Goal: Task Accomplishment & Management: Use online tool/utility

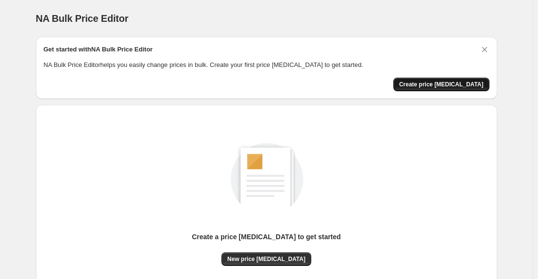
click at [445, 82] on span "Create price change job" at bounding box center [441, 85] width 84 height 8
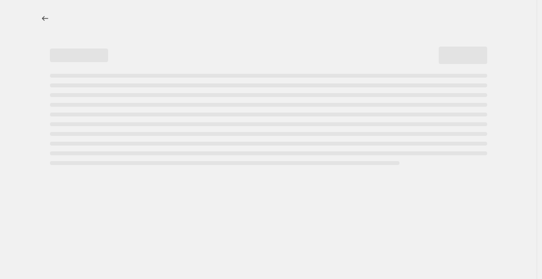
select select "percentage"
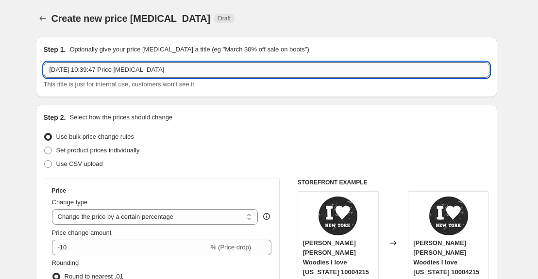
click at [163, 68] on input "8 oct 2025, 10:39:47 Price change job" at bounding box center [266, 70] width 445 height 16
drag, startPoint x: 162, startPoint y: 68, endPoint x: 13, endPoint y: 56, distance: 149.9
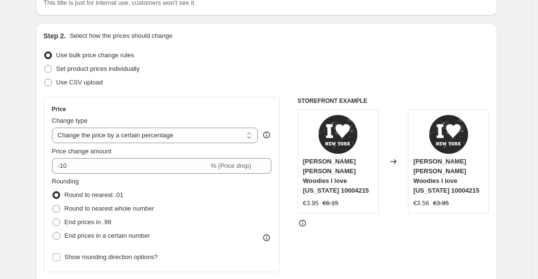
scroll to position [97, 0]
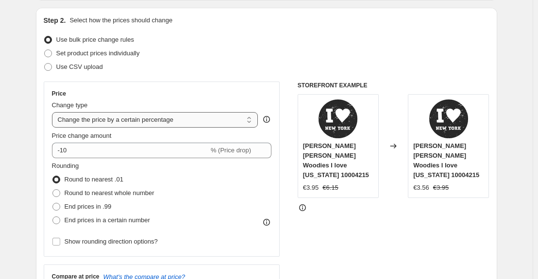
type input "plantillas 30%"
click at [250, 121] on select "Change the price to a certain amount Change the price by a certain amount Chang…" at bounding box center [155, 120] width 206 height 16
select select "pcap"
click at [54, 112] on select "Change the price to a certain amount Change the price by a certain amount Chang…" at bounding box center [155, 120] width 206 height 16
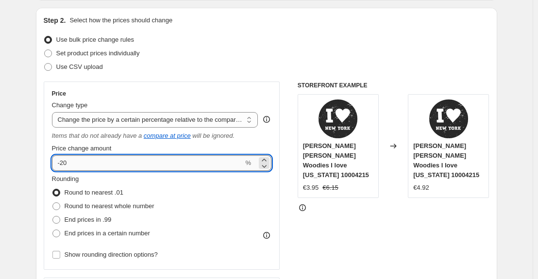
click at [71, 162] on input "-20" at bounding box center [148, 163] width 192 height 16
type input "-2"
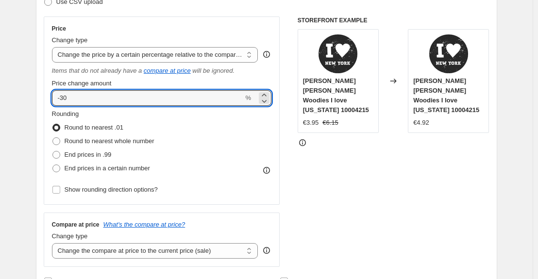
scroll to position [194, 0]
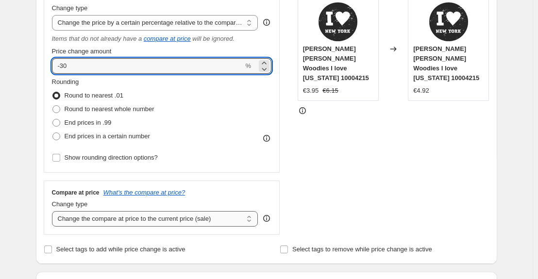
type input "-30"
click at [249, 220] on select "Change the compare at price to the current price (sale) Change the compare at p…" at bounding box center [155, 219] width 206 height 16
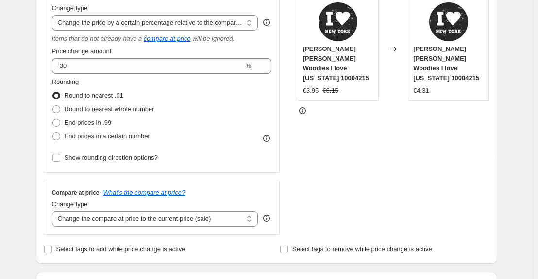
select select "no_change"
click at [54, 211] on select "Change the compare at price to the current price (sale) Change the compare at p…" at bounding box center [155, 219] width 206 height 16
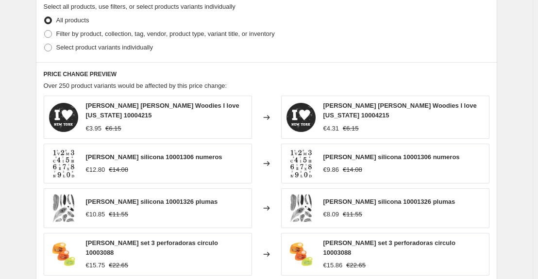
scroll to position [437, 0]
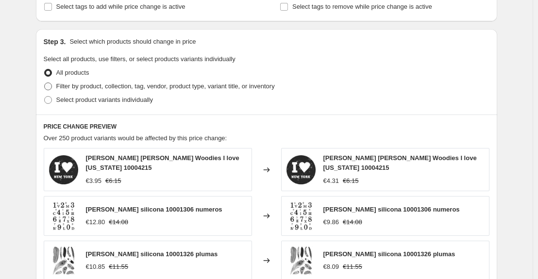
click at [49, 85] on span at bounding box center [48, 86] width 8 height 8
click at [45, 83] on input "Filter by product, collection, tag, vendor, product type, variant title, or inv…" at bounding box center [44, 82] width 0 height 0
radio input "true"
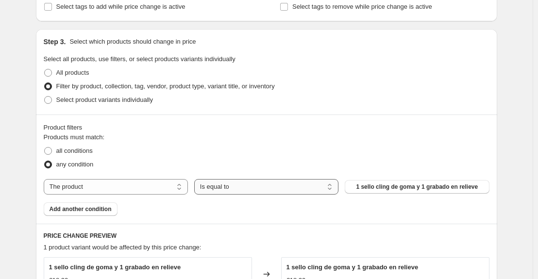
click at [333, 191] on select "Is equal to Is not equal to" at bounding box center [266, 187] width 144 height 16
click at [374, 190] on span "1 sello cling de goma y 1 grabado en relieve" at bounding box center [417, 187] width 122 height 8
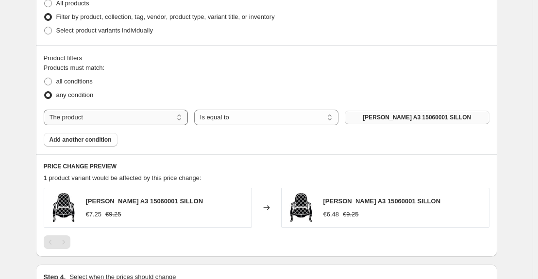
scroll to position [489, 0]
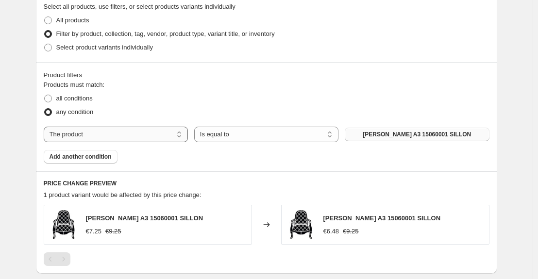
click at [147, 136] on select "The product The product's collection The product's tag The product's vendor The…" at bounding box center [116, 135] width 144 height 16
select select "collection"
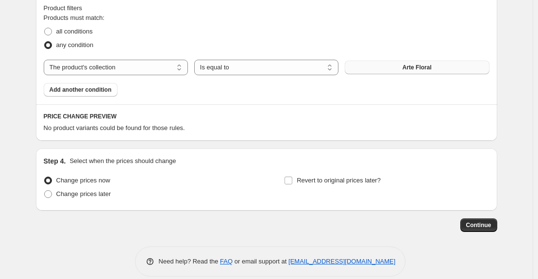
scroll to position [569, 0]
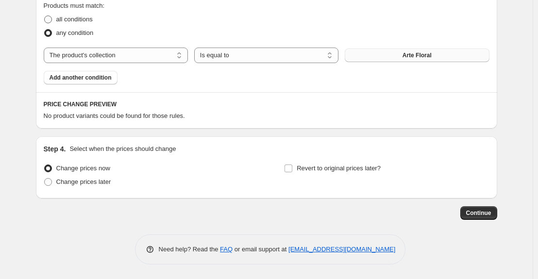
click at [52, 21] on span at bounding box center [48, 20] width 8 height 8
click at [45, 16] on input "all conditions" at bounding box center [44, 16] width 0 height 0
radio input "true"
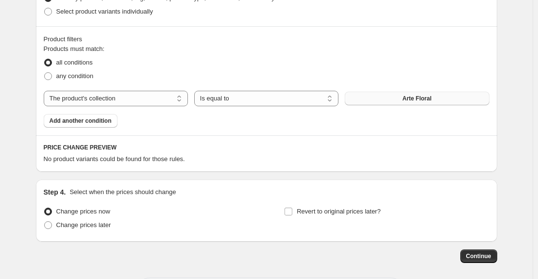
scroll to position [472, 0]
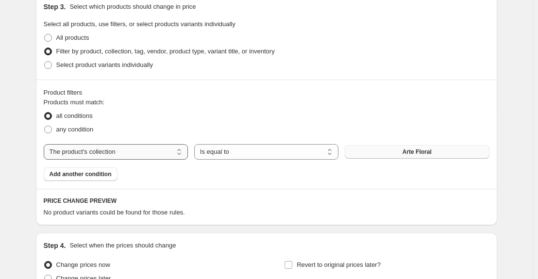
click at [180, 155] on select "The product The product's collection The product's tag The product's vendor The…" at bounding box center [116, 152] width 144 height 16
click at [331, 154] on select "Is equal to Is not equal to" at bounding box center [266, 152] width 144 height 16
select select "not_equal"
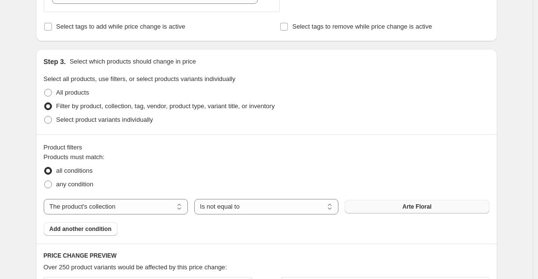
scroll to position [437, 0]
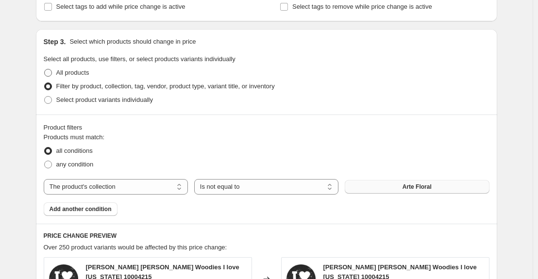
click at [50, 73] on span at bounding box center [48, 73] width 8 height 8
click at [45, 69] on input "All products" at bounding box center [44, 69] width 0 height 0
radio input "true"
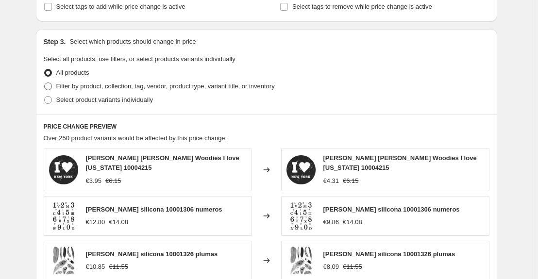
click at [50, 85] on span at bounding box center [48, 86] width 8 height 8
click at [45, 83] on input "Filter by product, collection, tag, vendor, product type, variant title, or inv…" at bounding box center [44, 82] width 0 height 0
radio input "true"
select select "collection"
select select "not_equal"
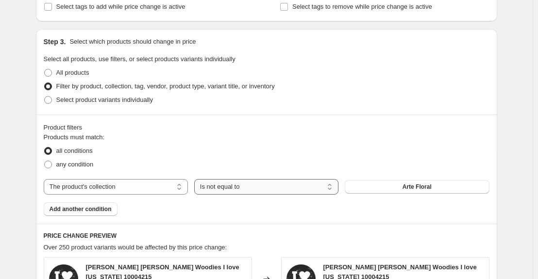
click at [329, 188] on select "Is equal to Is not equal to" at bounding box center [266, 187] width 144 height 16
click at [439, 189] on button "Arte Floral" at bounding box center [416, 187] width 144 height 14
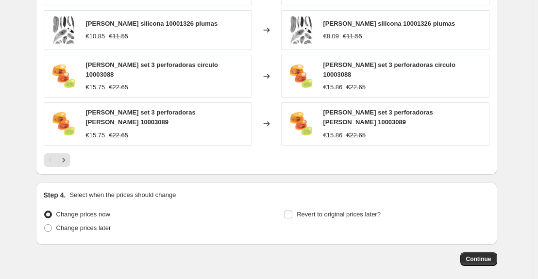
scroll to position [816, 0]
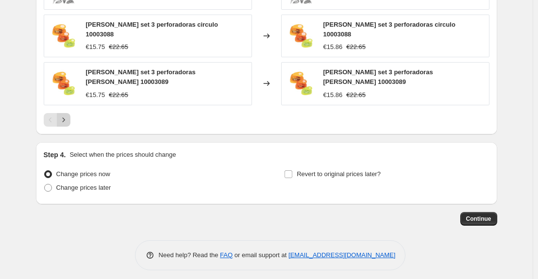
click at [67, 115] on icon "Next" at bounding box center [64, 120] width 10 height 10
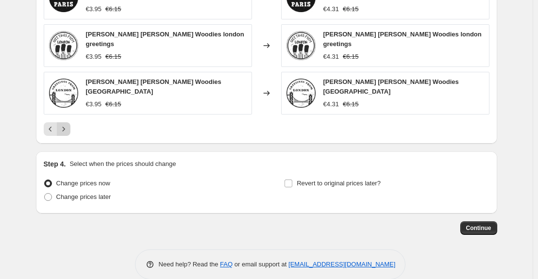
click at [67, 124] on icon "Next" at bounding box center [64, 129] width 10 height 10
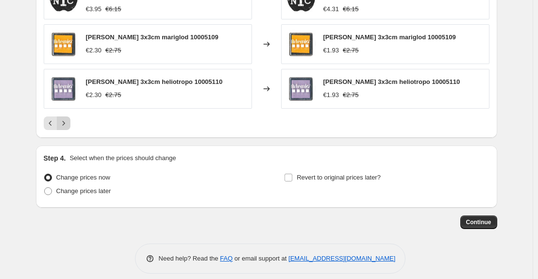
click at [67, 118] on icon "Next" at bounding box center [64, 123] width 10 height 10
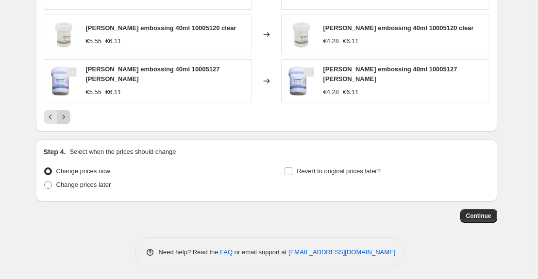
click at [67, 115] on icon "Next" at bounding box center [64, 117] width 10 height 10
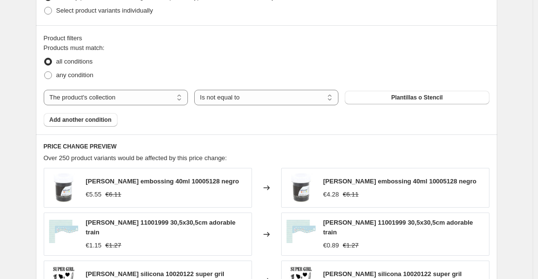
scroll to position [522, 0]
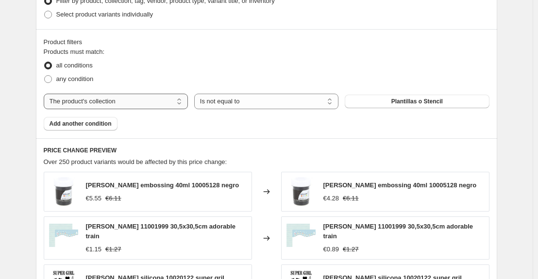
click at [184, 104] on select "The product The product's collection The product's tag The product's vendor The…" at bounding box center [116, 102] width 144 height 16
select select "vendor"
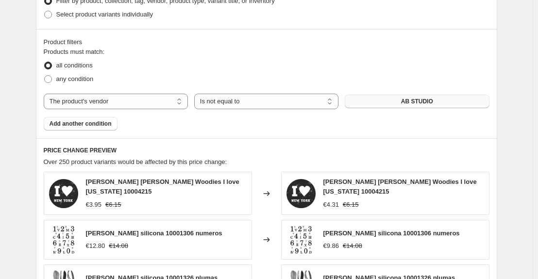
click at [459, 102] on button "AB STUDIO" at bounding box center [416, 102] width 144 height 14
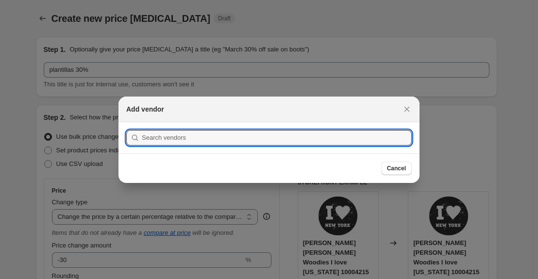
scroll to position [0, 0]
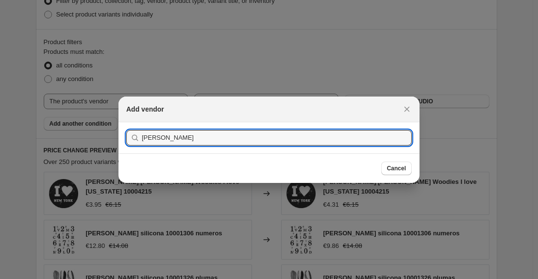
type input "artemio"
click at [126, 122] on button "Submit" at bounding box center [140, 127] width 28 height 10
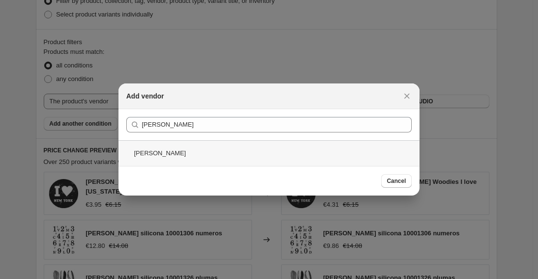
click at [183, 156] on div "ARTEMIO" at bounding box center [268, 153] width 301 height 26
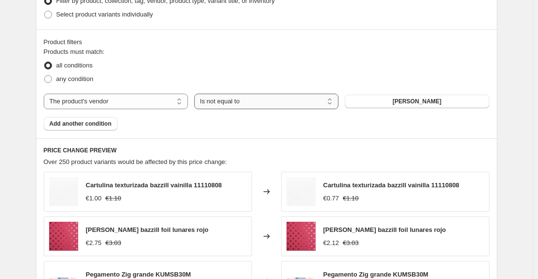
click at [288, 101] on select "Is equal to Is not equal to" at bounding box center [266, 102] width 144 height 16
click at [103, 126] on span "Add another condition" at bounding box center [80, 124] width 62 height 8
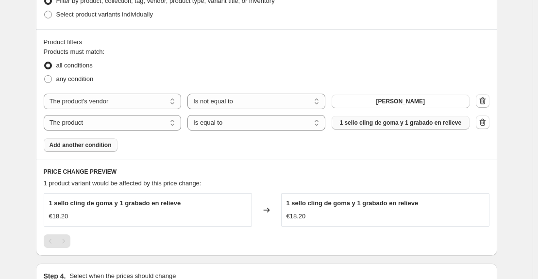
click at [430, 124] on span "1 sello cling de goma y 1 grabado en relieve" at bounding box center [400, 123] width 122 height 8
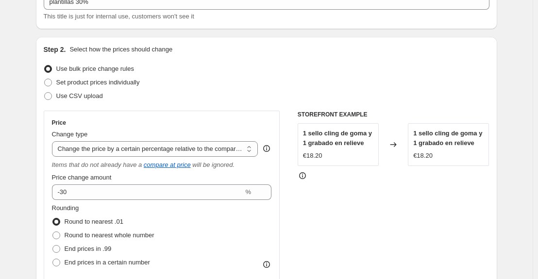
scroll to position [67, 0]
click at [47, 82] on span at bounding box center [48, 83] width 8 height 8
click at [45, 80] on input "Set product prices individually" at bounding box center [44, 79] width 0 height 0
radio input "true"
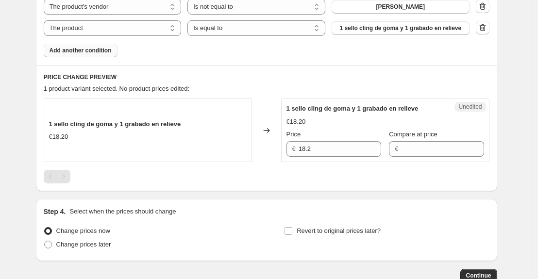
scroll to position [310, 0]
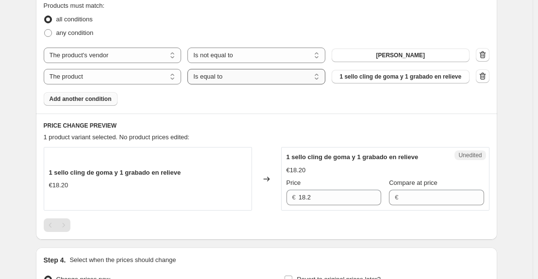
click at [319, 78] on select "Is equal to Is not equal to" at bounding box center [256, 77] width 138 height 16
select select "not_equal"
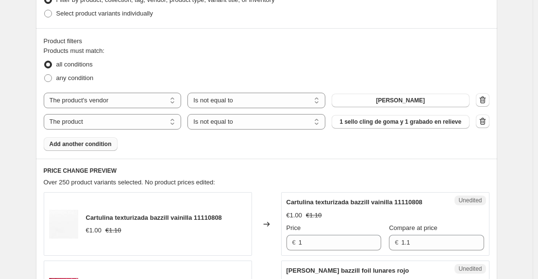
scroll to position [261, 0]
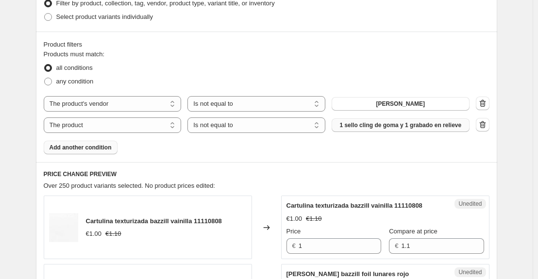
click at [435, 126] on span "1 sello cling de goma y 1 grabado en relieve" at bounding box center [400, 125] width 122 height 8
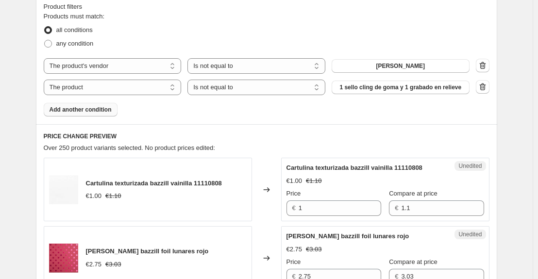
scroll to position [310, 0]
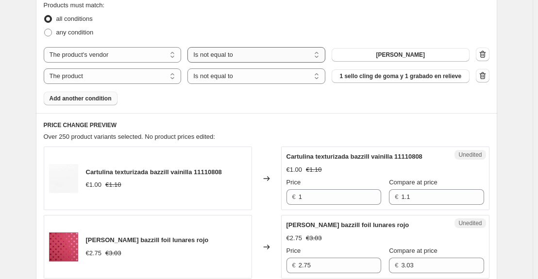
click at [320, 59] on select "Is equal to Is not equal to" at bounding box center [256, 55] width 138 height 16
select select "equal"
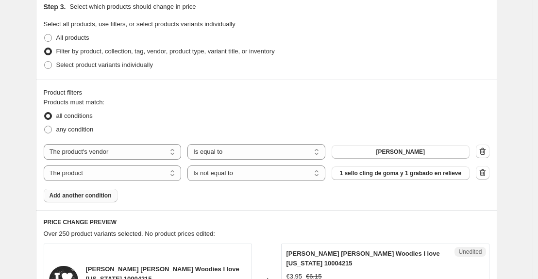
scroll to position [0, 0]
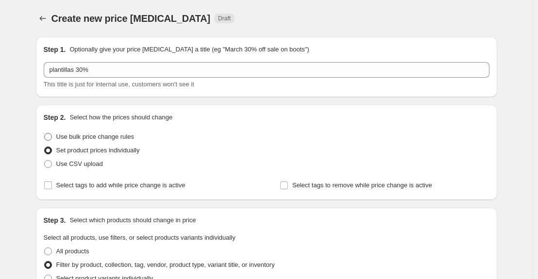
click at [49, 138] on span at bounding box center [48, 137] width 8 height 8
click at [45, 133] on input "Use bulk price change rules" at bounding box center [44, 133] width 0 height 0
radio input "true"
select select "pcap"
select select "no_change"
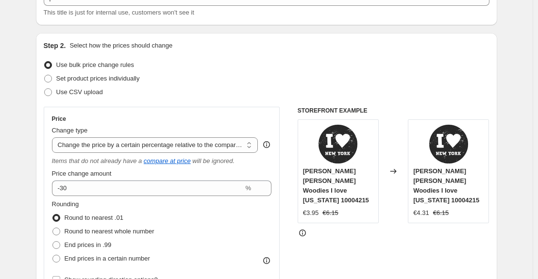
scroll to position [97, 0]
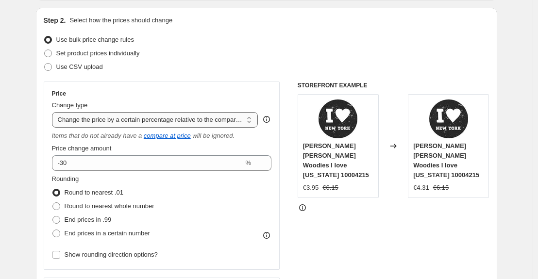
click at [251, 120] on select "Change the price to a certain amount Change the price by a certain amount Chang…" at bounding box center [155, 120] width 206 height 16
click at [253, 121] on select "Change the price to a certain amount Change the price by a certain amount Chang…" at bounding box center [155, 120] width 206 height 16
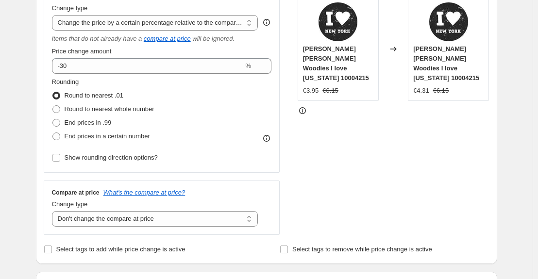
scroll to position [243, 0]
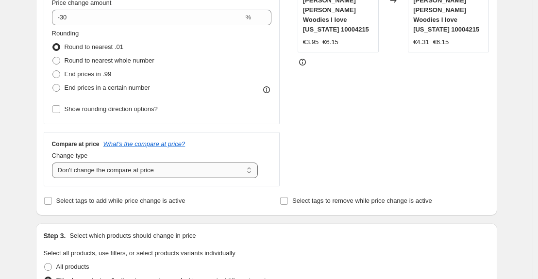
click at [251, 175] on select "Change the compare at price to the current price (sale) Change the compare at p…" at bounding box center [155, 171] width 206 height 16
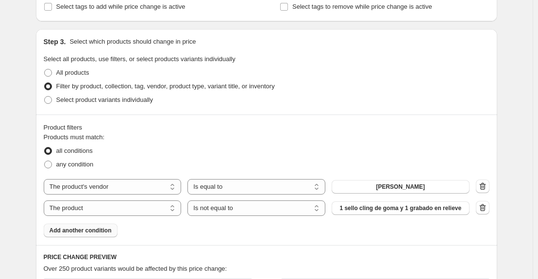
scroll to position [485, 0]
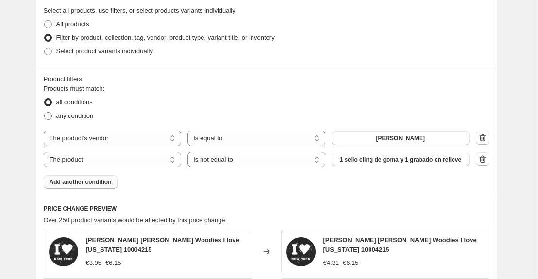
click at [49, 116] on span at bounding box center [48, 116] width 8 height 8
click at [45, 113] on input "any condition" at bounding box center [44, 112] width 0 height 0
radio input "true"
click at [173, 142] on select "The product The product's collection The product's tag The product's vendor The…" at bounding box center [113, 138] width 138 height 16
click at [175, 136] on select "The product The product's collection The product's tag The product's vendor The…" at bounding box center [113, 138] width 138 height 16
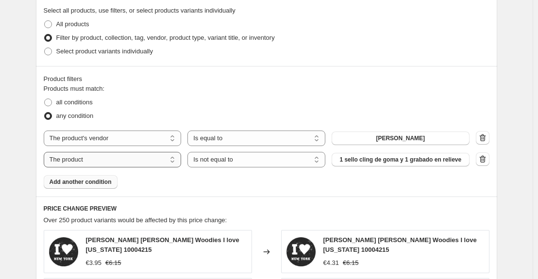
click at [172, 162] on select "The product The product's collection The product's tag The product's vendor The…" at bounding box center [113, 160] width 138 height 16
click at [125, 106] on div "all conditions" at bounding box center [266, 103] width 445 height 14
click at [175, 141] on select "The product The product's collection The product's tag The product's vendor The…" at bounding box center [113, 138] width 138 height 16
select select "collection"
click at [369, 135] on button "Arte Floral" at bounding box center [400, 138] width 138 height 14
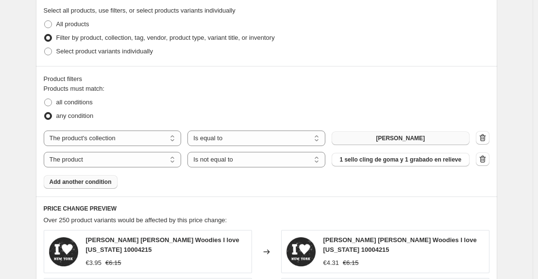
click at [418, 136] on button "Artemio" at bounding box center [400, 138] width 138 height 14
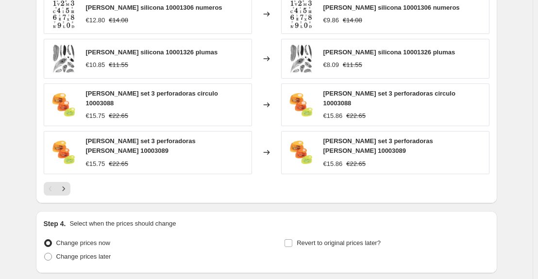
scroll to position [825, 0]
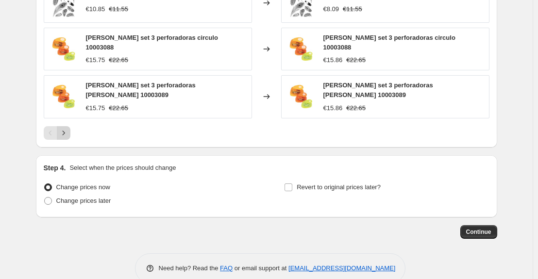
click at [65, 128] on icon "Next" at bounding box center [64, 133] width 10 height 10
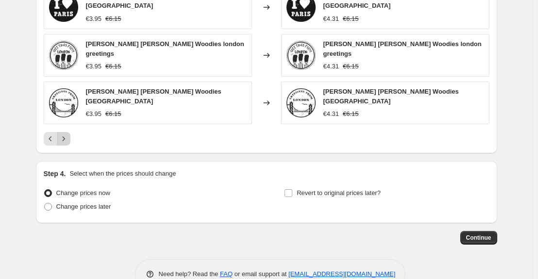
click at [68, 134] on icon "Next" at bounding box center [64, 139] width 10 height 10
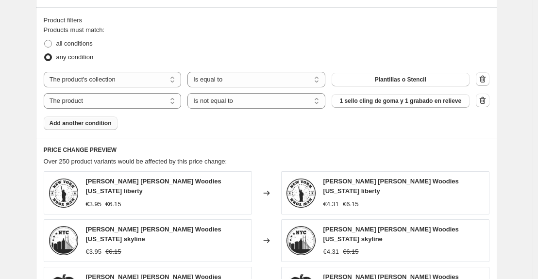
scroll to position [534, 0]
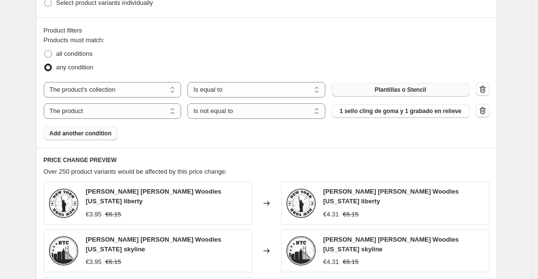
click at [413, 92] on span "Plantillas o Stencil" at bounding box center [400, 90] width 51 height 8
click at [487, 110] on icon "button" at bounding box center [482, 111] width 10 height 10
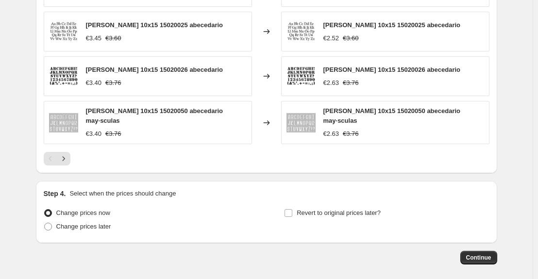
scroll to position [776, 0]
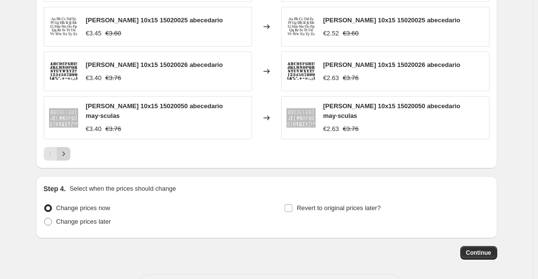
click at [65, 155] on icon "Next" at bounding box center [64, 154] width 10 height 10
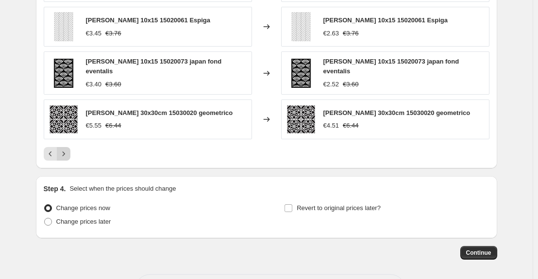
click at [65, 155] on icon "Next" at bounding box center [64, 154] width 10 height 10
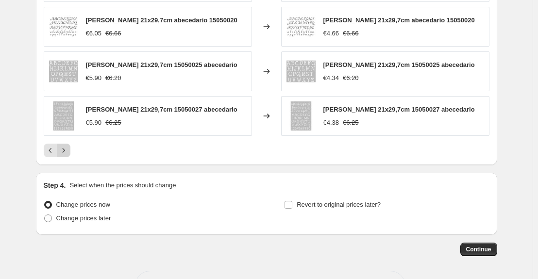
click at [65, 155] on icon "Next" at bounding box center [64, 151] width 10 height 10
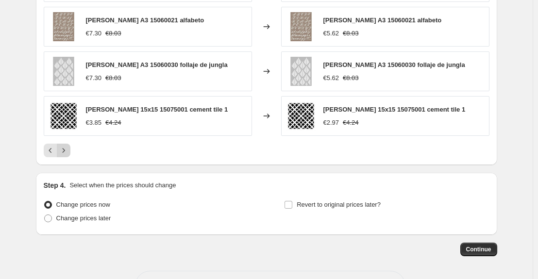
click at [66, 154] on icon "Next" at bounding box center [64, 151] width 10 height 10
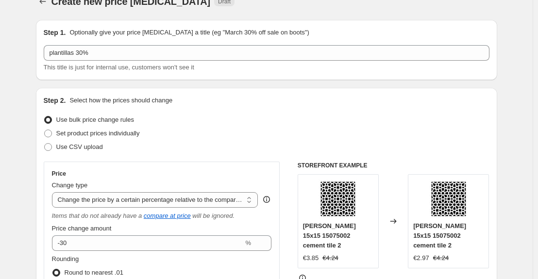
scroll to position [0, 0]
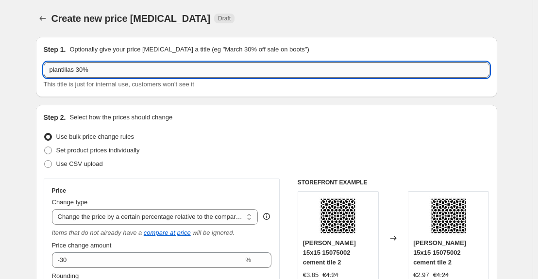
click at [105, 71] on input "plantillas 30%" at bounding box center [266, 70] width 445 height 16
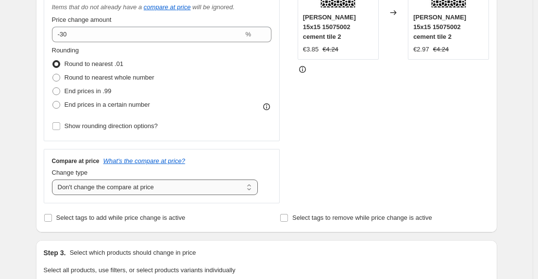
scroll to position [243, 0]
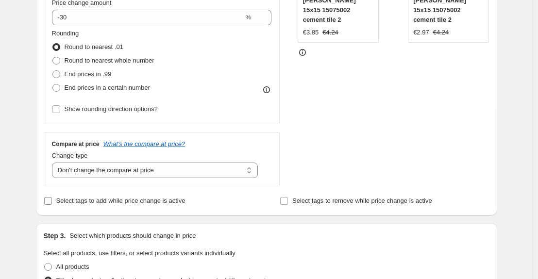
type input "plantillas 30% test"
click at [51, 203] on input "Select tags to add while price change is active" at bounding box center [48, 201] width 8 height 8
checkbox input "true"
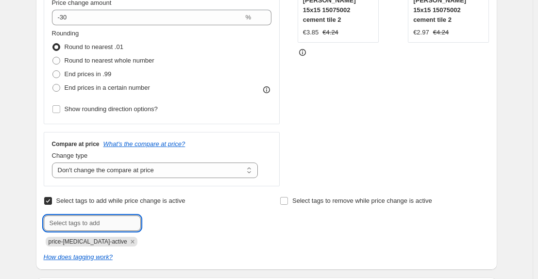
click at [117, 226] on input "text" at bounding box center [92, 223] width 97 height 16
type input "Liquidacion"
click at [184, 220] on span "Liquidacion" at bounding box center [178, 222] width 33 height 7
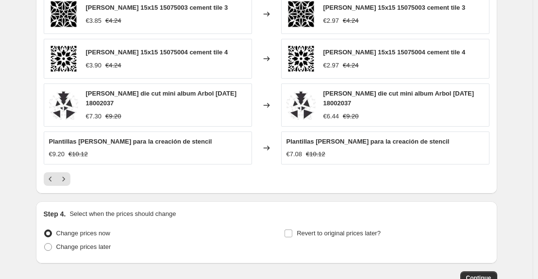
scroll to position [825, 0]
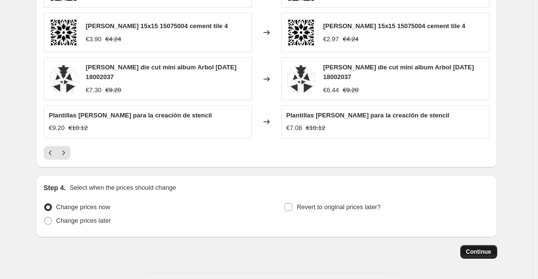
click at [489, 251] on span "Continue" at bounding box center [478, 252] width 25 height 8
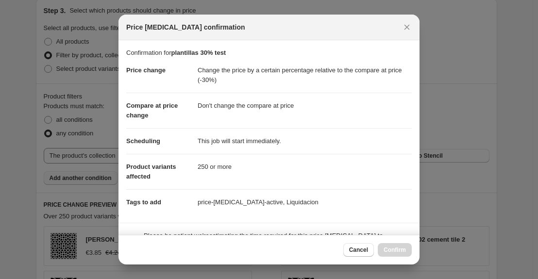
scroll to position [0, 0]
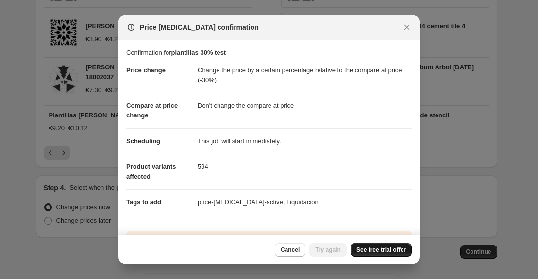
click at [375, 248] on span "See free trial offer" at bounding box center [380, 250] width 49 height 8
click at [332, 248] on span "Try again" at bounding box center [328, 250] width 26 height 8
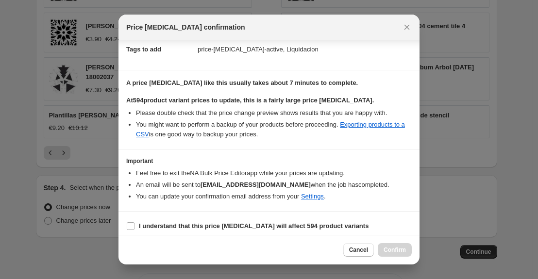
scroll to position [159, 0]
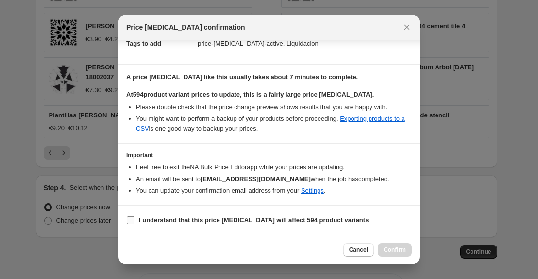
click at [130, 221] on input "I understand that this price change job will affect 594 product variants" at bounding box center [131, 220] width 8 height 8
checkbox input "true"
click at [394, 248] on span "Confirm" at bounding box center [394, 250] width 22 height 8
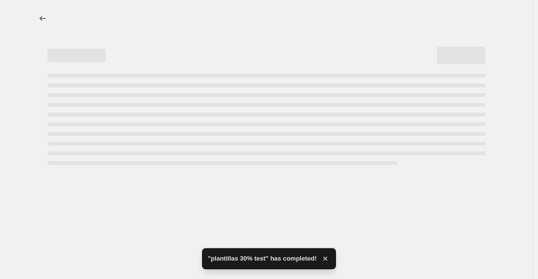
select select "pcap"
select select "no_change"
select select "collection"
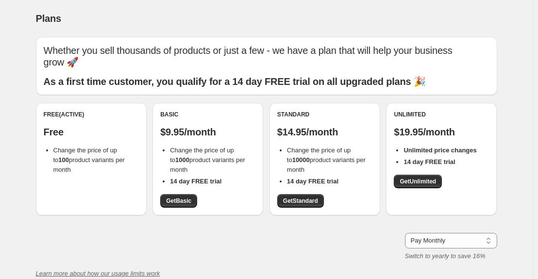
click at [383, 233] on div "Pay Monthly Pay Yearly (Save 16%) Pay Monthly Switch to yearly to save 16%" at bounding box center [266, 247] width 461 height 28
click at [383, 232] on div "Whether you sell thousands of products or just a few - we have a plan that will…" at bounding box center [266, 166] width 461 height 259
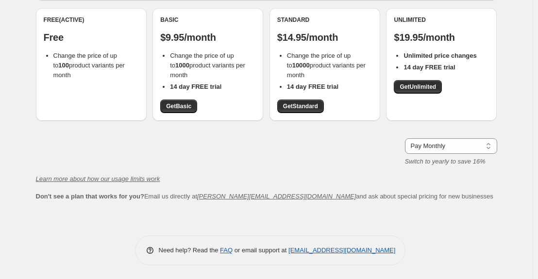
scroll to position [96, 0]
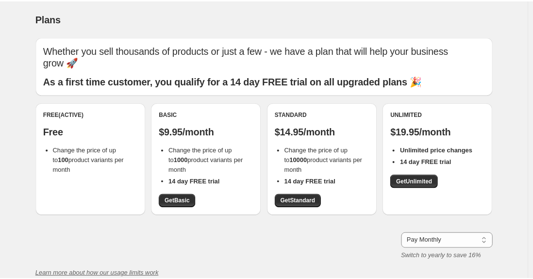
scroll to position [96, 0]
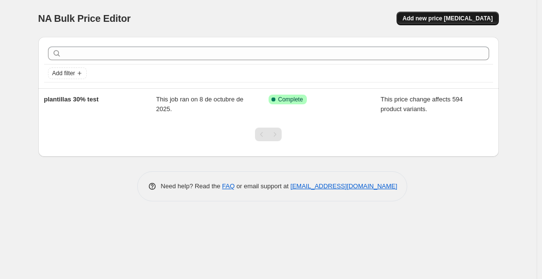
click at [448, 19] on span "Add new price [MEDICAL_DATA]" at bounding box center [448, 19] width 90 height 8
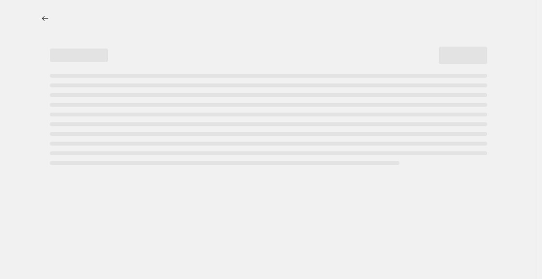
select select "percentage"
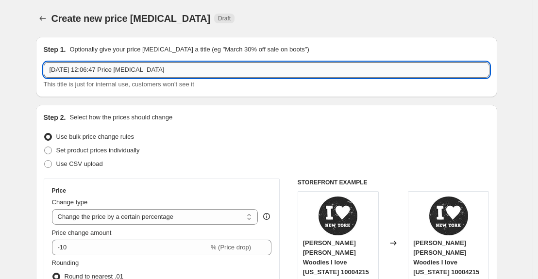
click at [166, 72] on input "8 oct 2025, 12:06:47 Price change job" at bounding box center [266, 70] width 445 height 16
drag, startPoint x: 163, startPoint y: 71, endPoint x: 42, endPoint y: 74, distance: 120.4
click at [42, 74] on div "Step 1. Optionally give your price change job a title (eg "March 30% off sale o…" at bounding box center [266, 67] width 461 height 60
click at [162, 72] on input "8 oct 2025, 12:06:47 Price change job" at bounding box center [266, 70] width 445 height 16
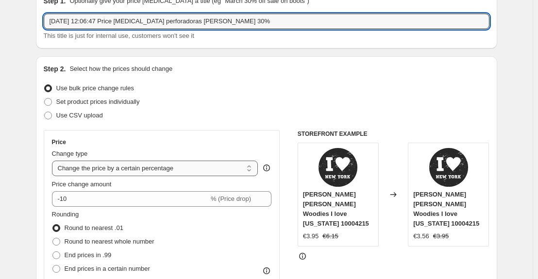
type input "8 oct 2025, 12:06:47 Price change job perforadoras artemio 30%"
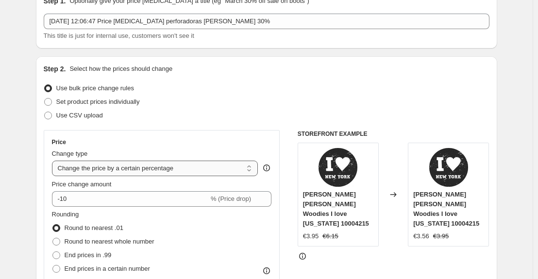
click at [250, 166] on select "Change the price to a certain amount Change the price by a certain amount Chang…" at bounding box center [155, 169] width 206 height 16
select select "pcap"
click at [54, 161] on select "Change the price to a certain amount Change the price by a certain amount Chang…" at bounding box center [155, 169] width 206 height 16
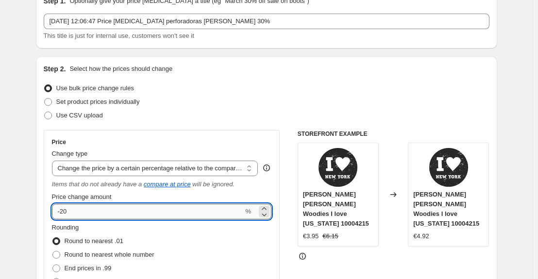
click at [70, 212] on input "-20" at bounding box center [148, 212] width 192 height 16
type input "-2"
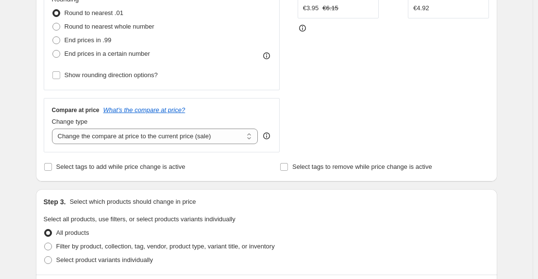
scroll to position [291, 0]
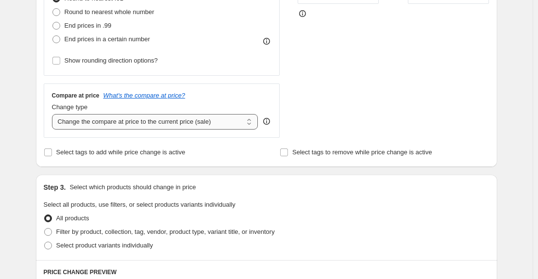
type input "-32"
click at [252, 126] on select "Change the compare at price to the current price (sale) Change the compare at p…" at bounding box center [155, 122] width 206 height 16
select select "no_change"
click at [54, 114] on select "Change the compare at price to the current price (sale) Change the compare at p…" at bounding box center [155, 122] width 206 height 16
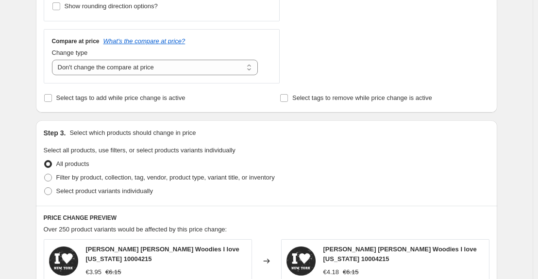
scroll to position [388, 0]
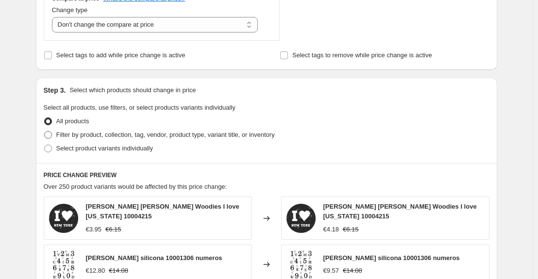
click at [50, 136] on span at bounding box center [48, 135] width 8 height 8
click at [45, 131] on input "Filter by product, collection, tag, vendor, product type, variant title, or inv…" at bounding box center [44, 131] width 0 height 0
radio input "true"
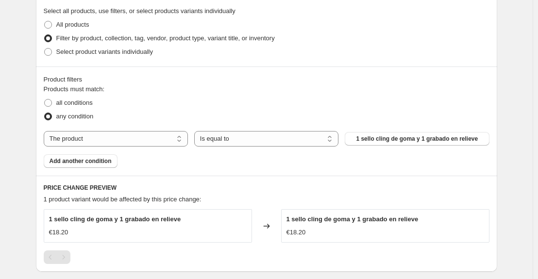
scroll to position [485, 0]
click at [375, 138] on span "1 sello cling de goma y 1 grabado en relieve" at bounding box center [417, 138] width 122 height 8
click at [184, 140] on select "The product The product's collection The product's tag The product's vendor The…" at bounding box center [116, 138] width 144 height 16
select select "collection"
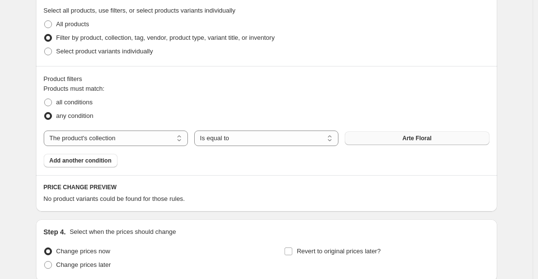
click at [436, 141] on button "Arte Floral" at bounding box center [416, 138] width 144 height 14
click at [182, 142] on select "The product The product's collection The product's tag The product's vendor The…" at bounding box center [116, 138] width 144 height 16
click at [46, 130] on select "The product The product's collection The product's tag The product's vendor The…" at bounding box center [116, 138] width 144 height 16
click at [268, 141] on select "Is equal to Is not equal to" at bounding box center [266, 138] width 144 height 16
click at [196, 130] on select "Is equal to Is not equal to" at bounding box center [266, 138] width 144 height 16
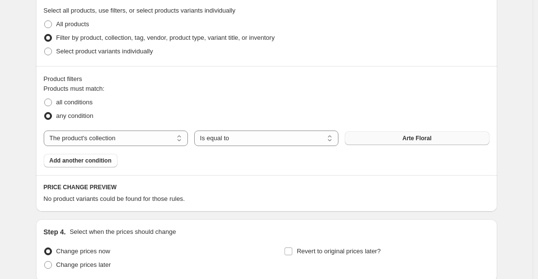
click at [407, 138] on span "Arte Floral" at bounding box center [416, 138] width 29 height 8
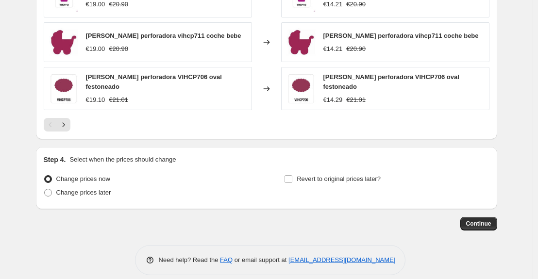
scroll to position [813, 0]
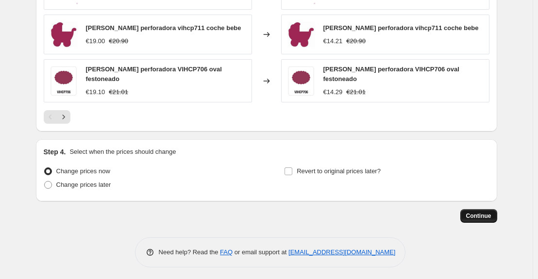
click at [474, 213] on span "Continue" at bounding box center [478, 216] width 25 height 8
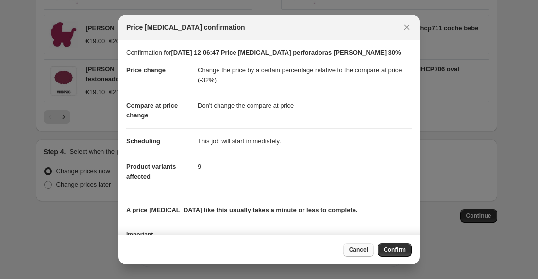
click at [358, 250] on span "Cancel" at bounding box center [358, 250] width 19 height 8
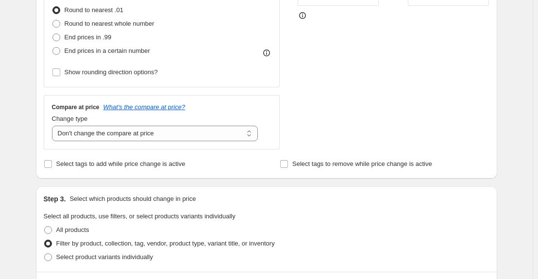
scroll to position [182, 0]
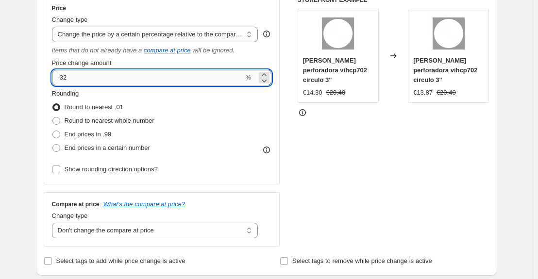
click at [87, 80] on input "-32" at bounding box center [148, 78] width 192 height 16
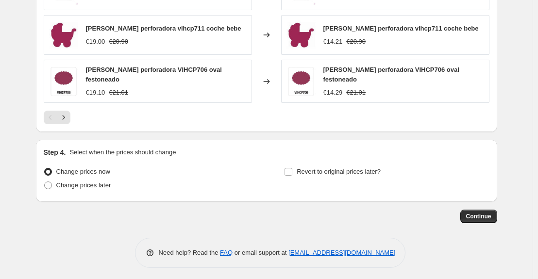
scroll to position [813, 0]
type input "-30"
click at [481, 212] on span "Continue" at bounding box center [478, 216] width 25 height 8
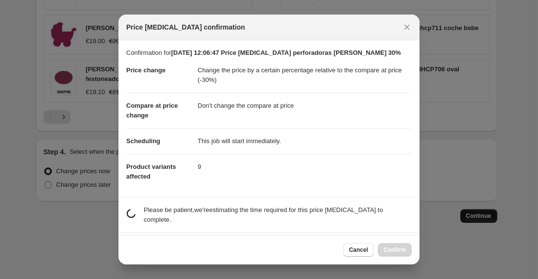
scroll to position [0, 0]
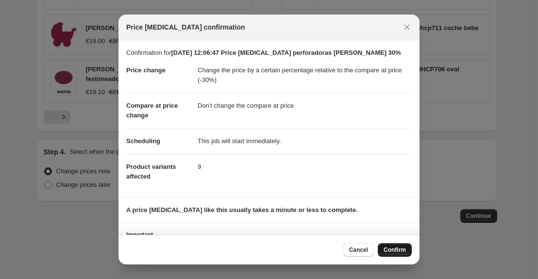
click at [393, 251] on span "Confirm" at bounding box center [394, 250] width 22 height 8
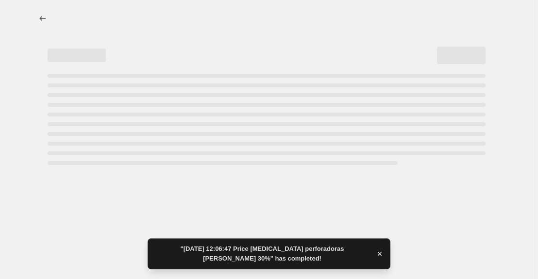
select select "pcap"
select select "no_change"
select select "collection"
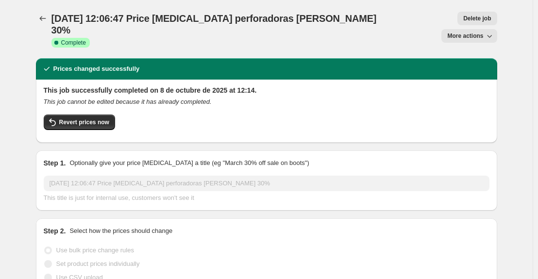
click at [477, 32] on span "More actions" at bounding box center [465, 36] width 36 height 8
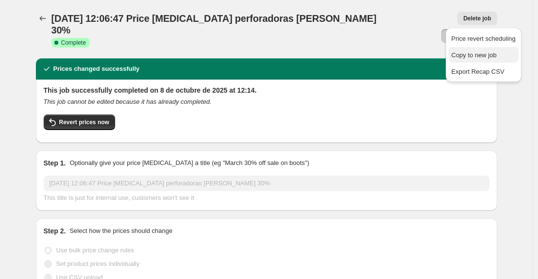
click at [479, 57] on span "Copy to new job" at bounding box center [473, 54] width 45 height 7
select select "pcap"
select select "no_change"
select select "collection"
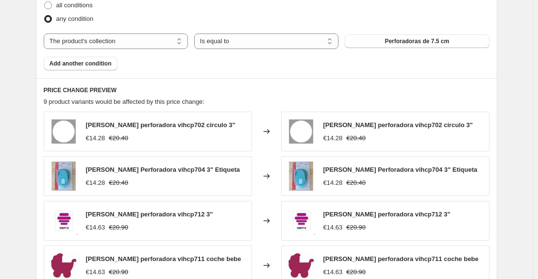
scroll to position [534, 0]
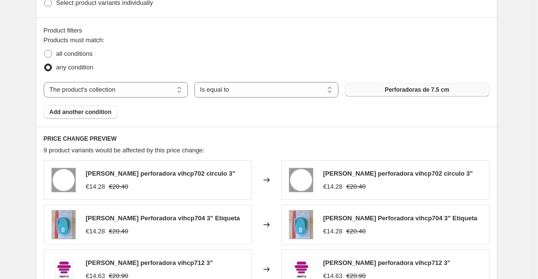
click at [388, 91] on button "Perforadoras de 7.5 cm" at bounding box center [416, 90] width 144 height 14
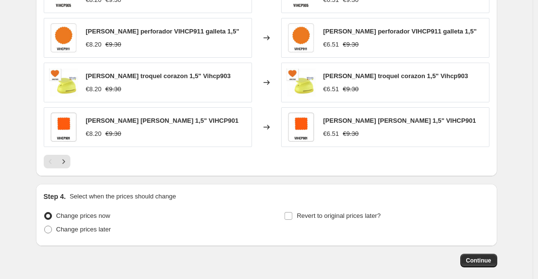
scroll to position [813, 0]
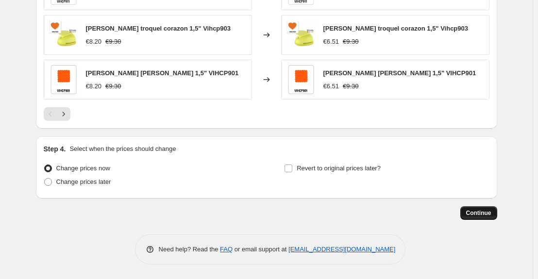
click at [488, 217] on span "Continue" at bounding box center [478, 213] width 25 height 8
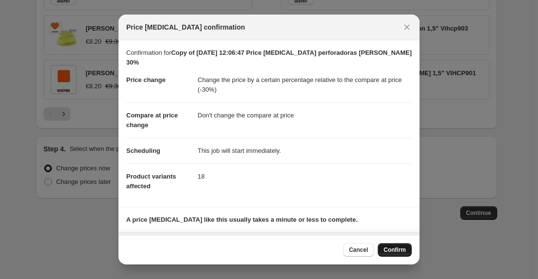
click at [389, 249] on span "Confirm" at bounding box center [394, 250] width 22 height 8
